Goal: Communication & Community: Connect with others

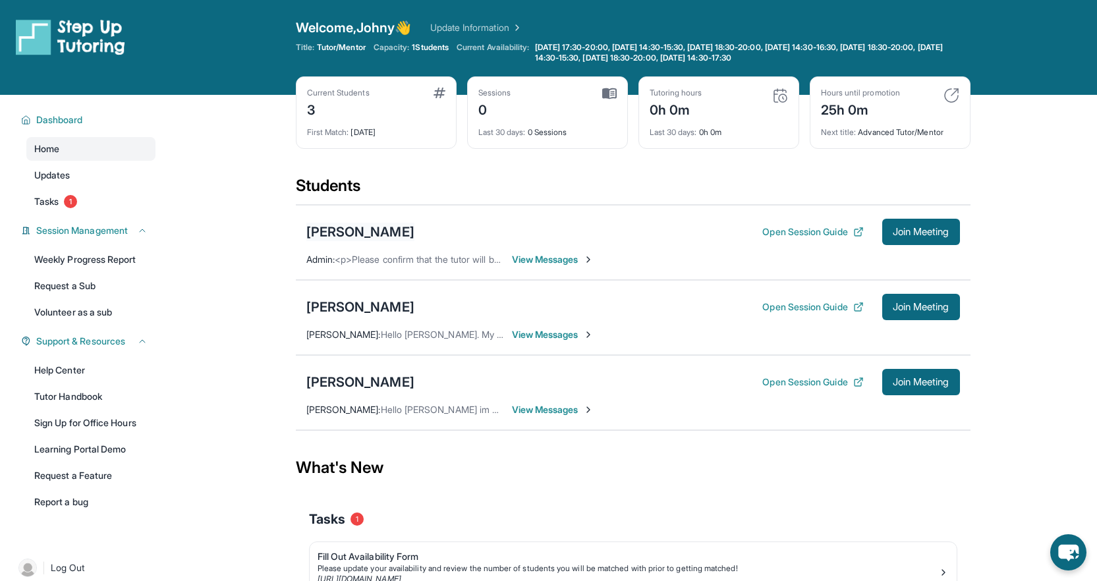
click at [360, 234] on div "[PERSON_NAME]" at bounding box center [360, 232] width 108 height 18
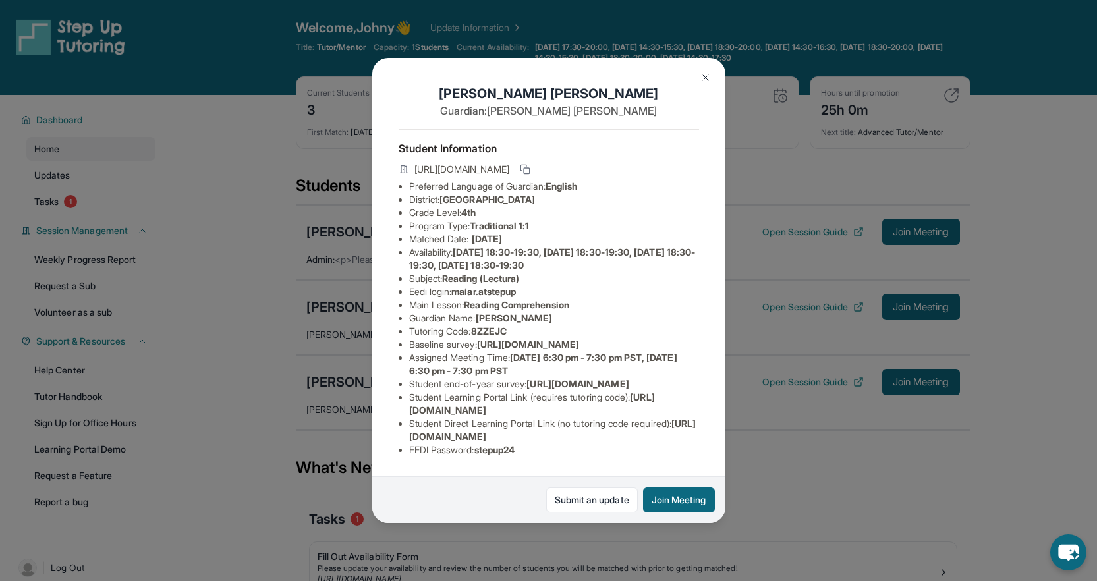
scroll to position [109, 0]
click at [698, 77] on button at bounding box center [705, 78] width 26 height 26
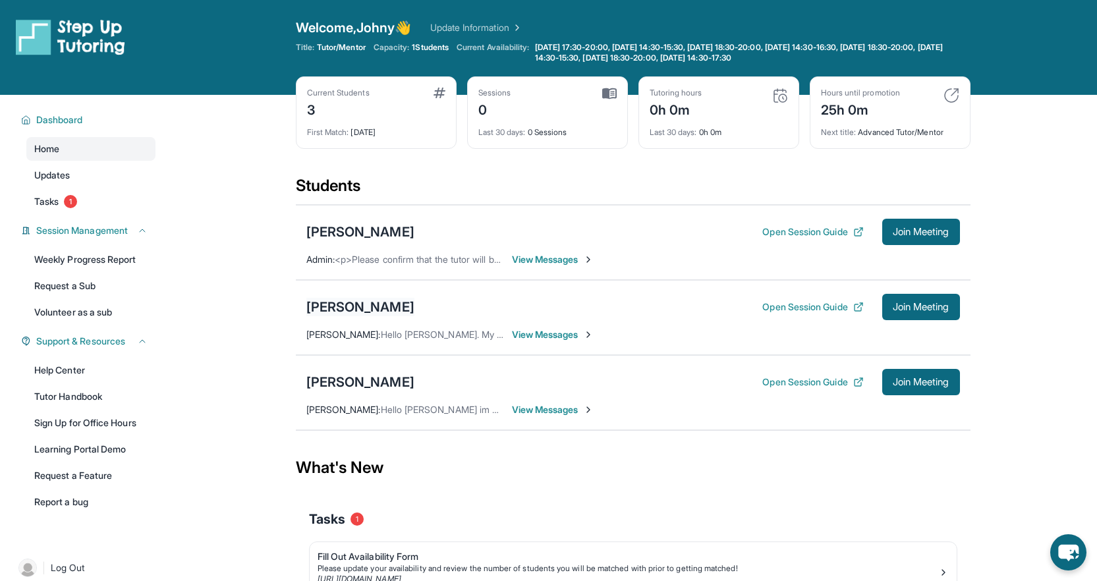
click at [356, 312] on div "[PERSON_NAME]" at bounding box center [360, 307] width 108 height 18
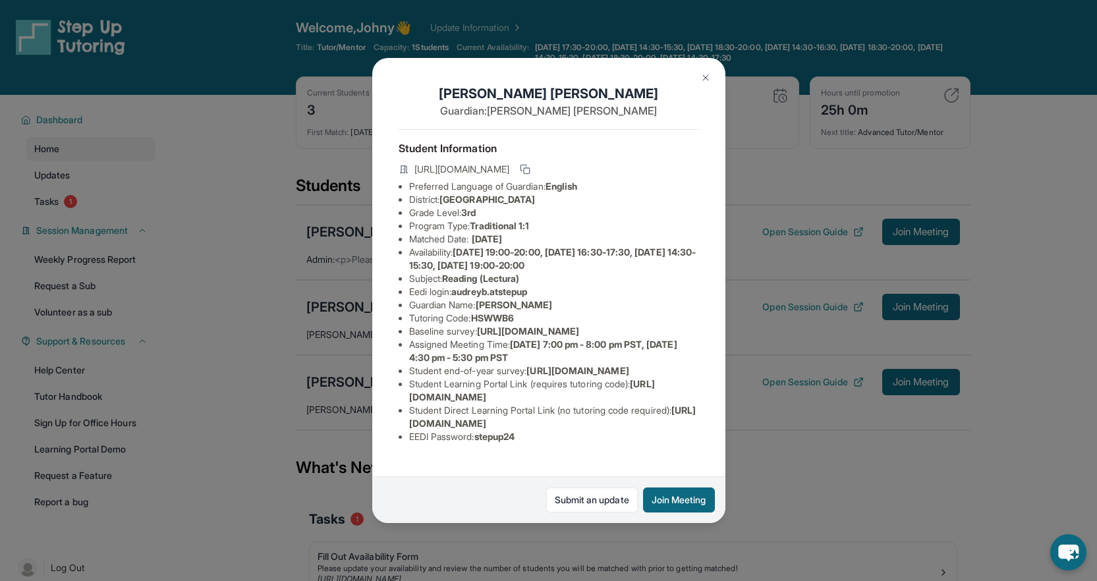
scroll to position [96, 0]
click at [701, 76] on img at bounding box center [705, 77] width 11 height 11
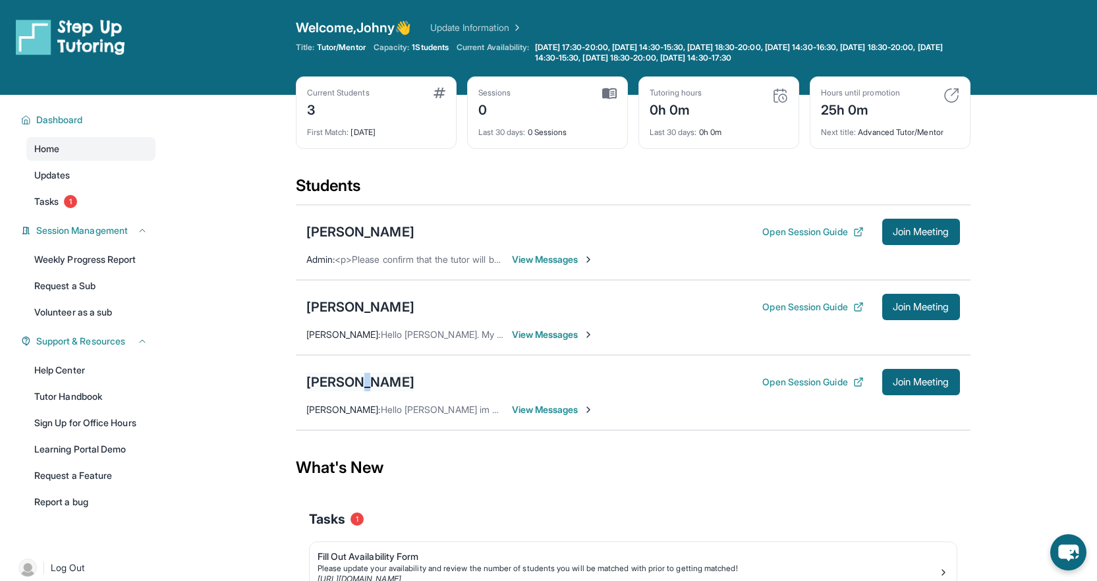
click at [354, 386] on div "[PERSON_NAME]" at bounding box center [360, 382] width 108 height 18
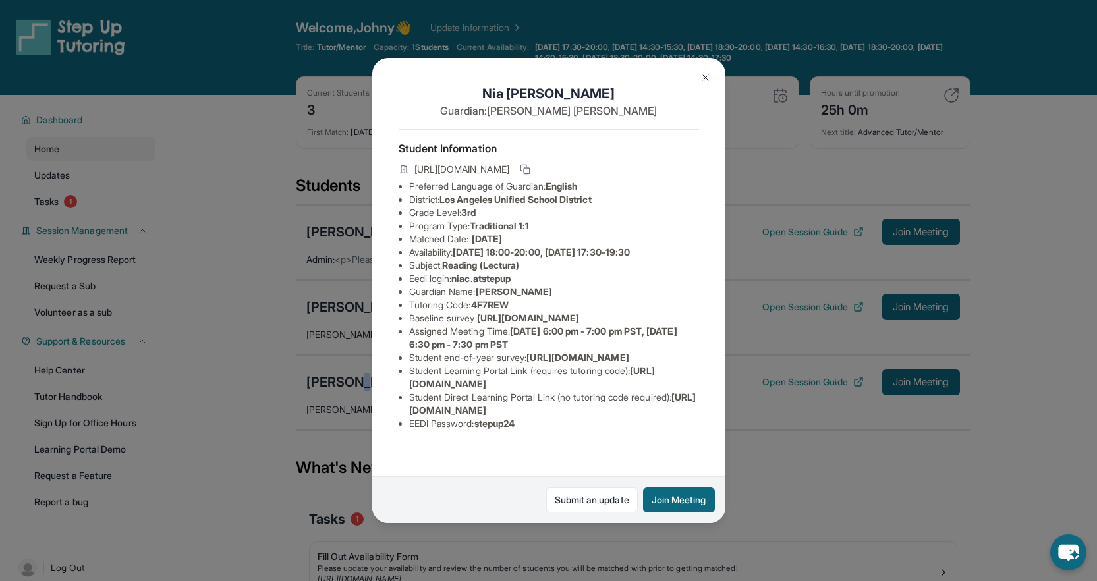
scroll to position [83, 0]
click at [704, 76] on img at bounding box center [705, 77] width 11 height 11
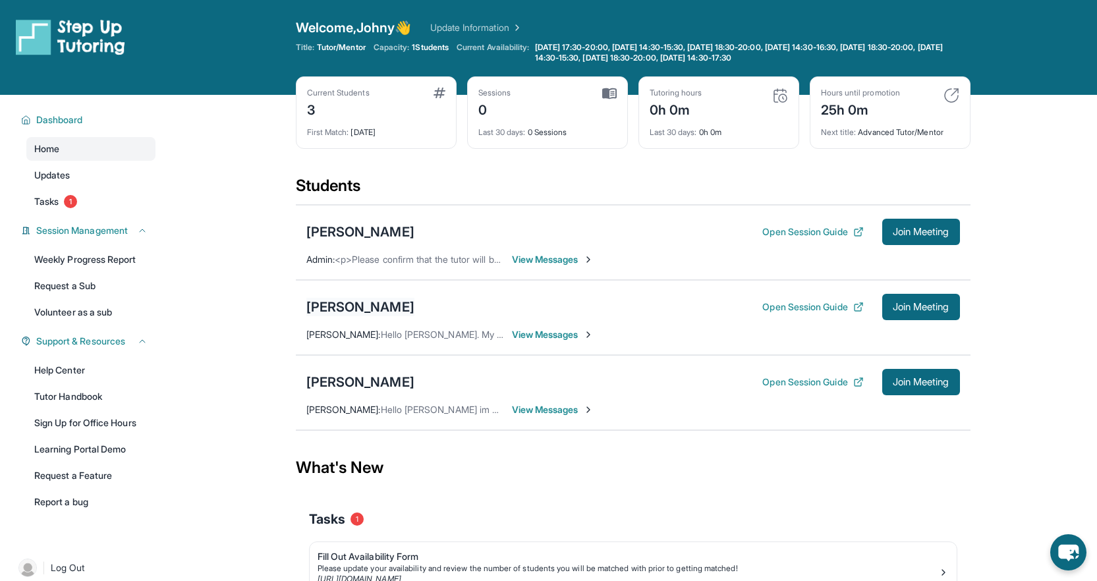
click at [356, 315] on div "[PERSON_NAME]" at bounding box center [360, 307] width 108 height 18
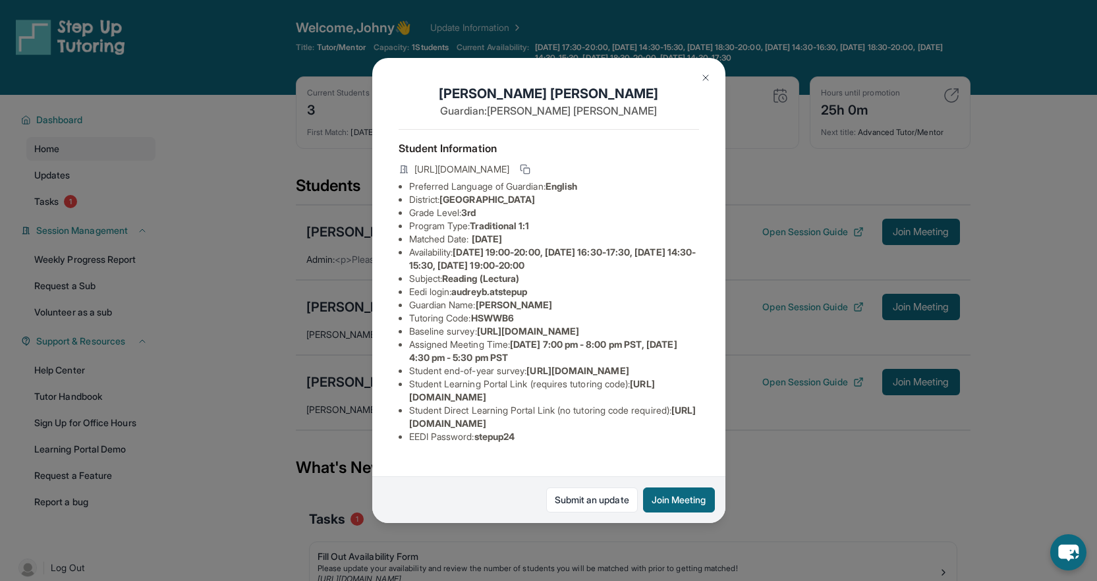
scroll to position [96, 0]
click at [701, 82] on img at bounding box center [705, 77] width 11 height 11
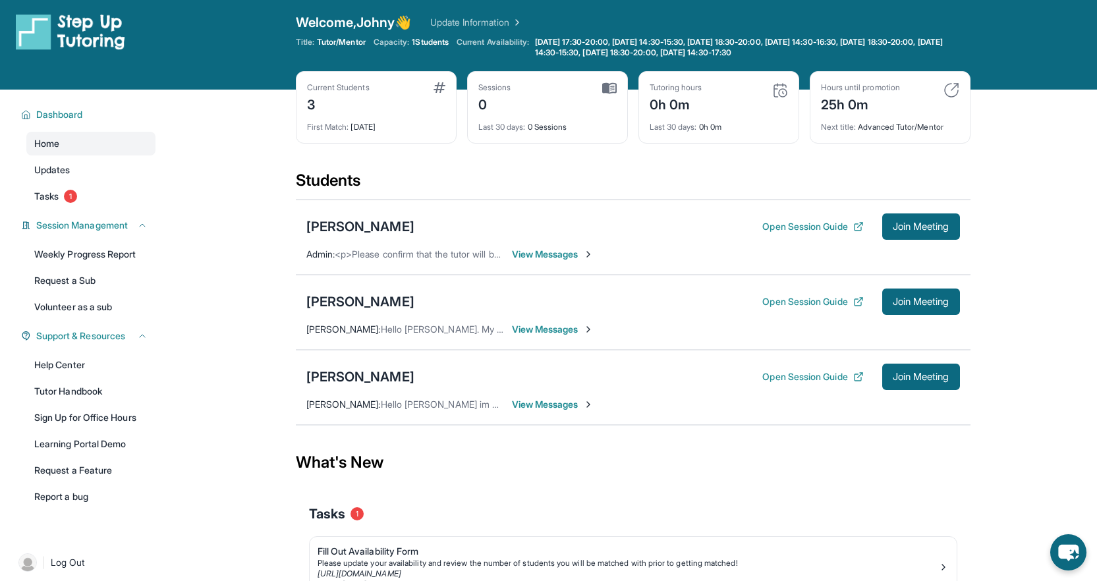
scroll to position [95, 0]
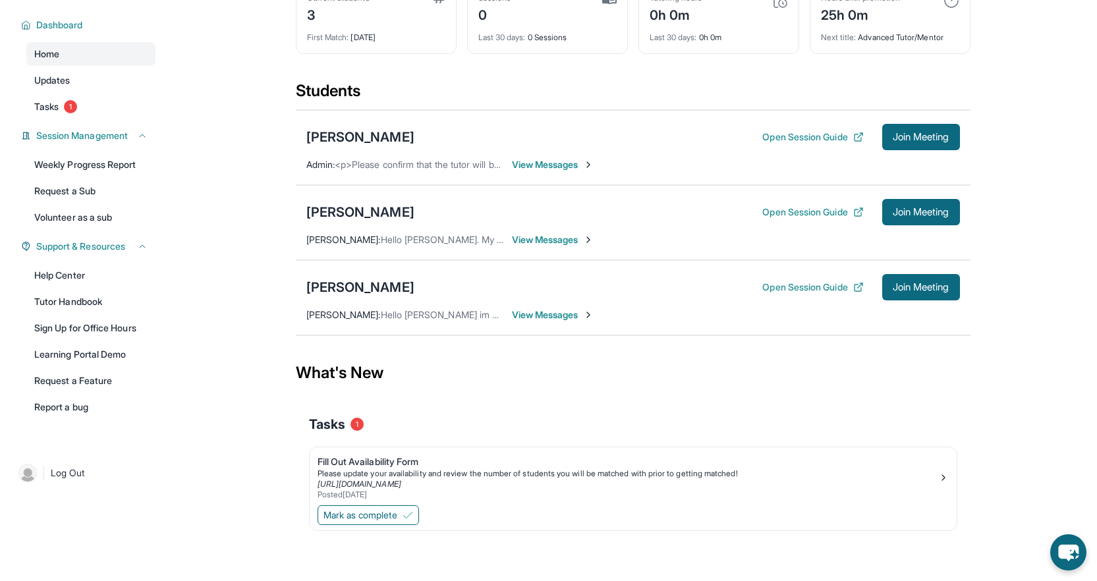
click at [537, 169] on span "View Messages" at bounding box center [553, 164] width 82 height 13
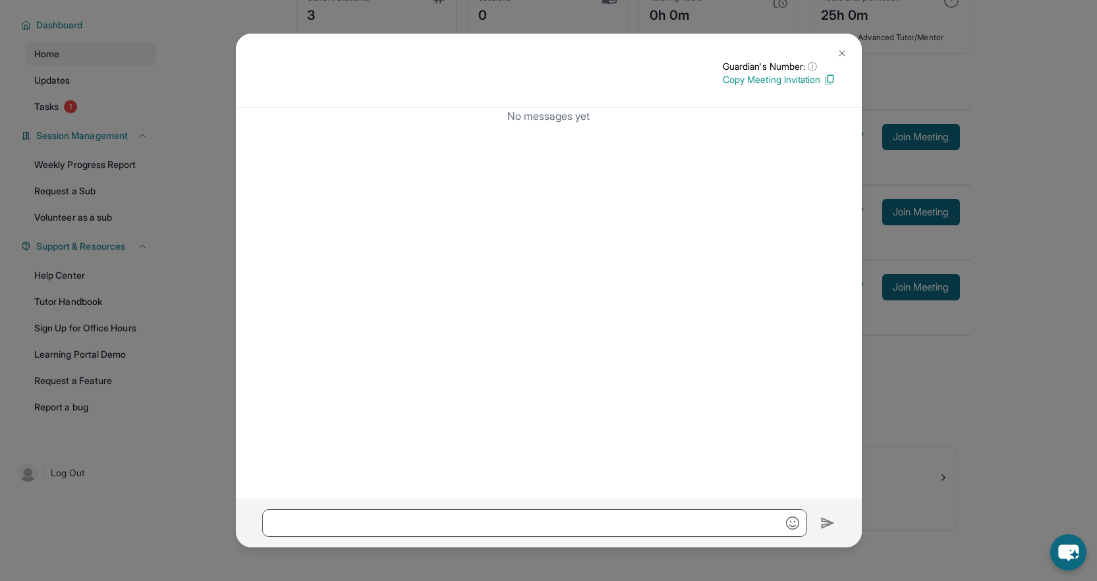
click at [840, 50] on img at bounding box center [841, 53] width 11 height 11
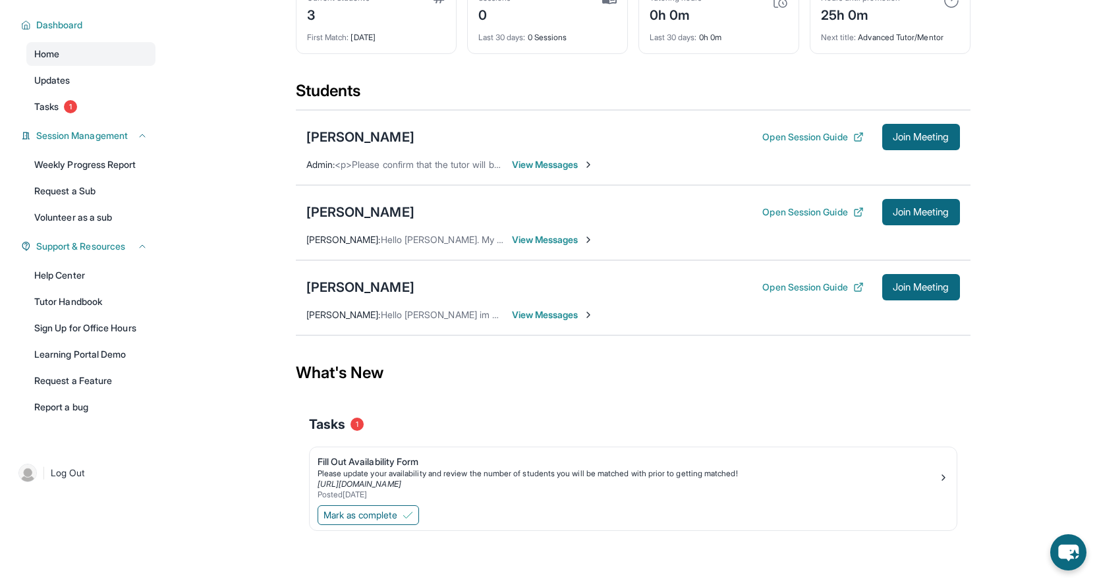
click at [551, 241] on span "View Messages" at bounding box center [553, 239] width 82 height 13
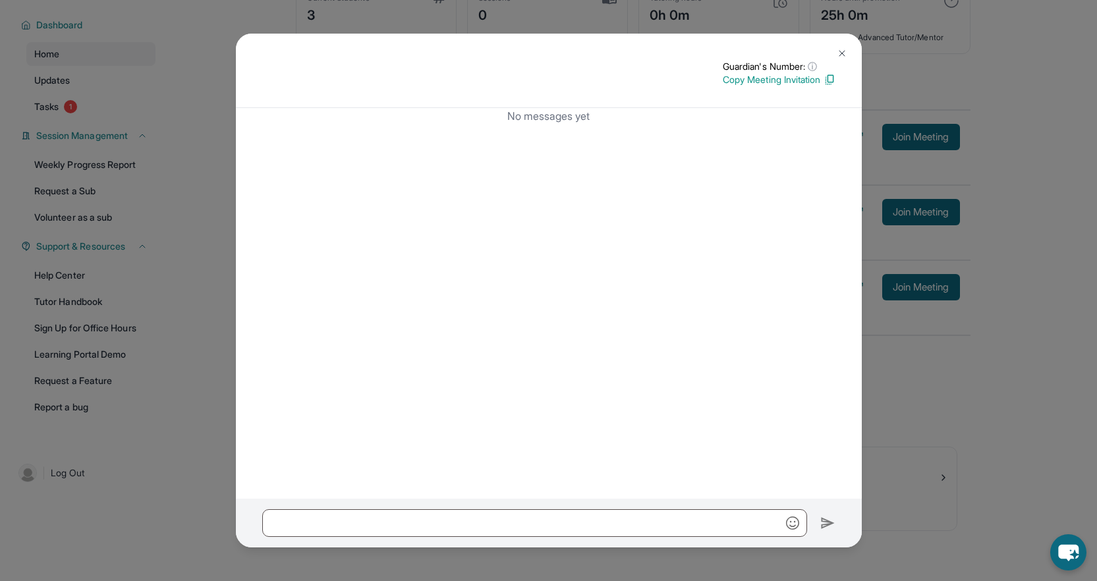
click at [843, 51] on img at bounding box center [841, 53] width 11 height 11
